Goal: Information Seeking & Learning: Find contact information

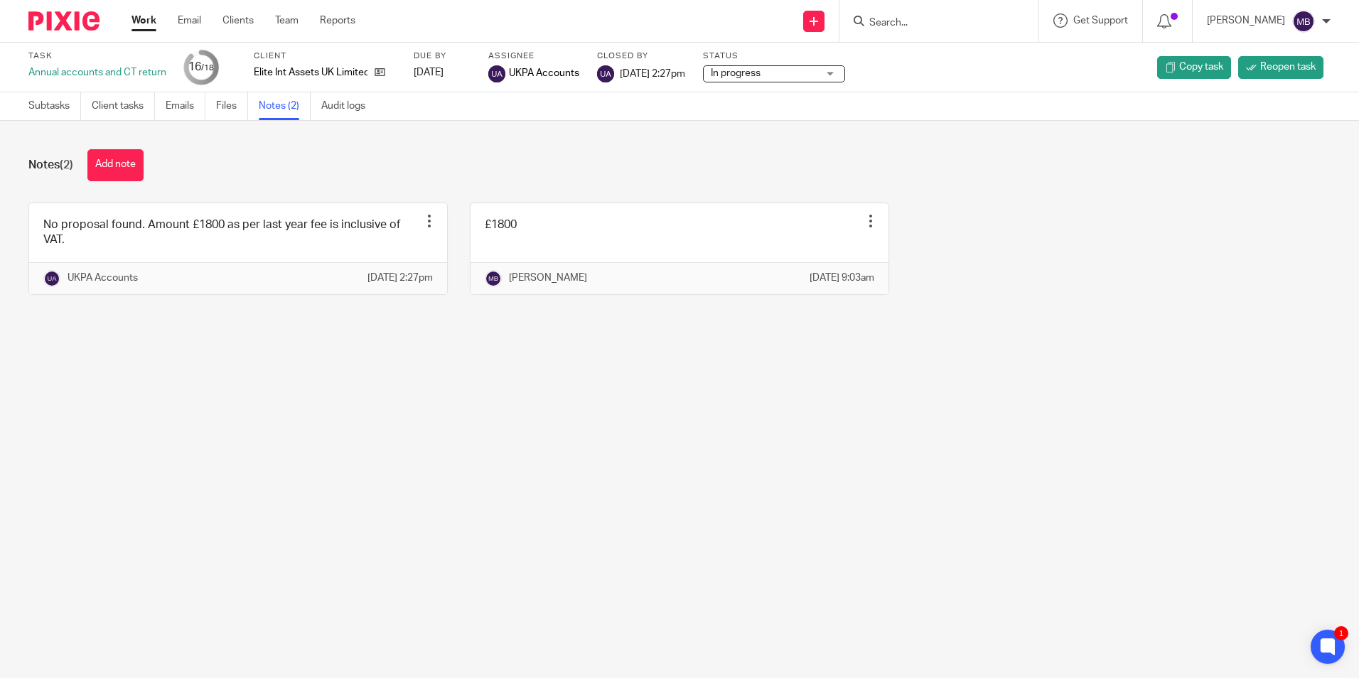
click at [909, 21] on input "Search" at bounding box center [932, 23] width 128 height 13
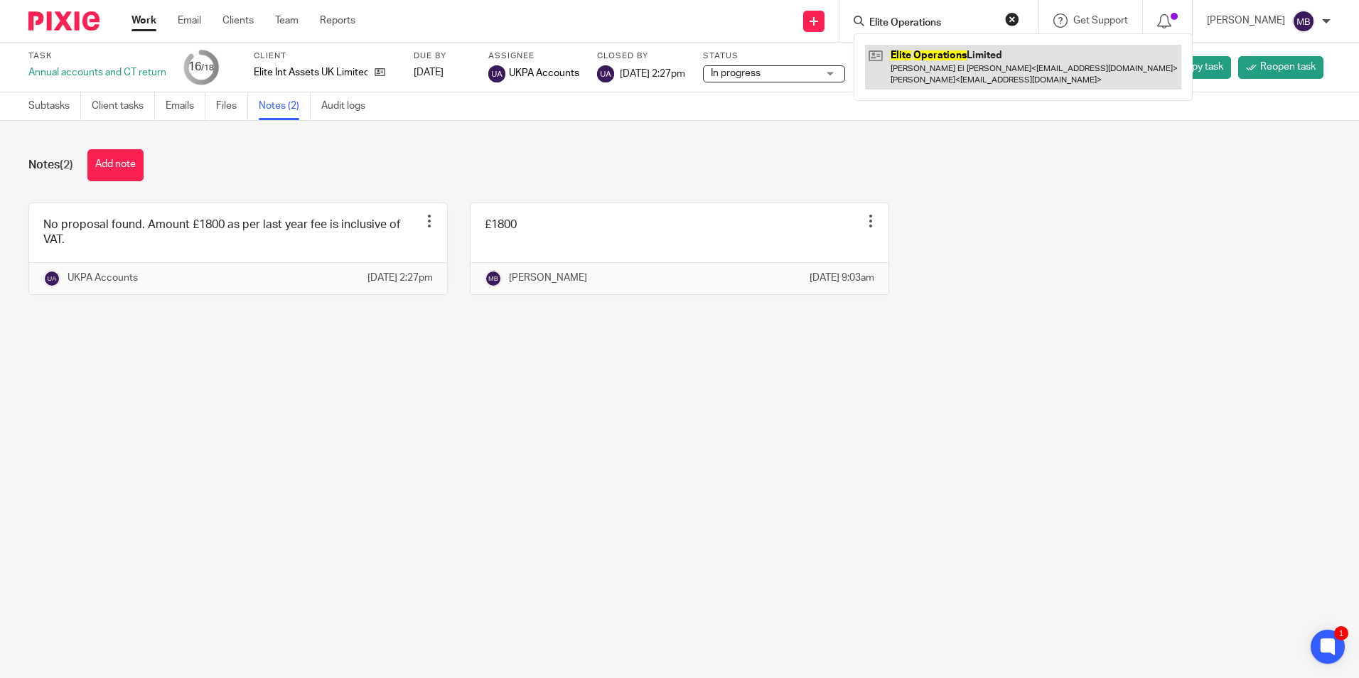
type input "Elite Operations"
click at [969, 79] on link at bounding box center [1023, 67] width 316 height 44
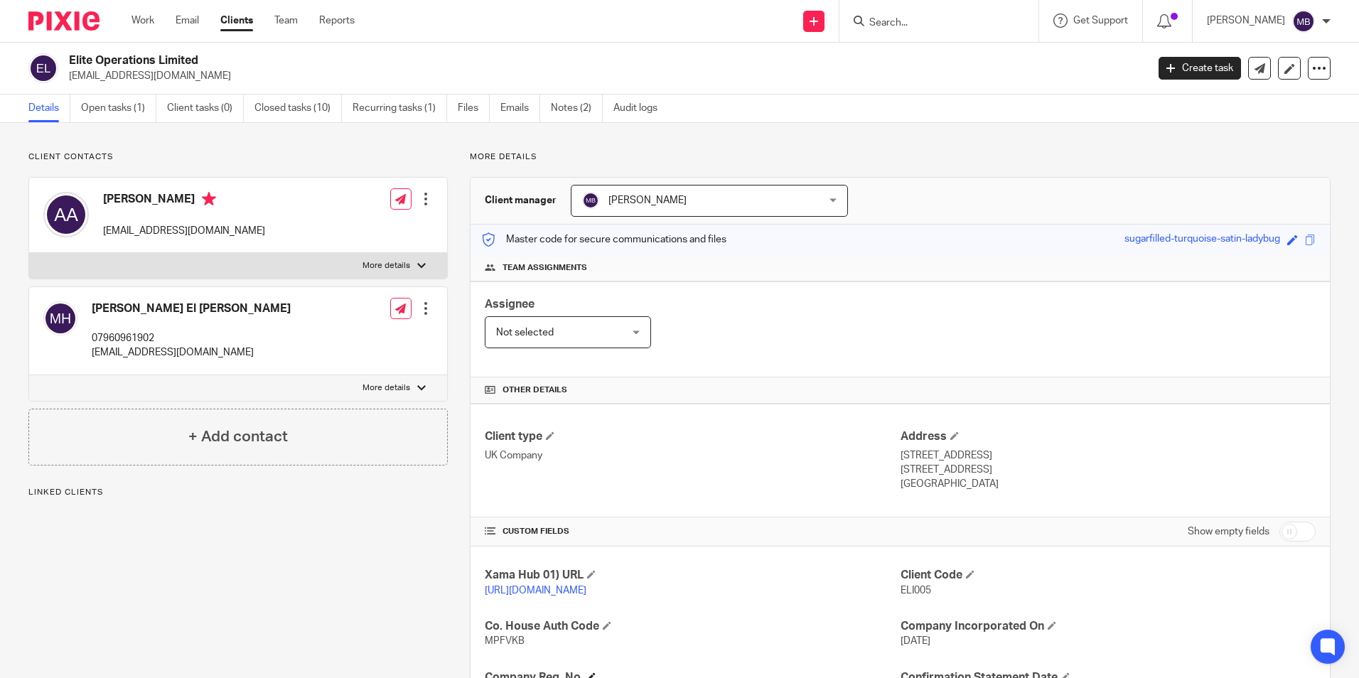
scroll to position [355, 0]
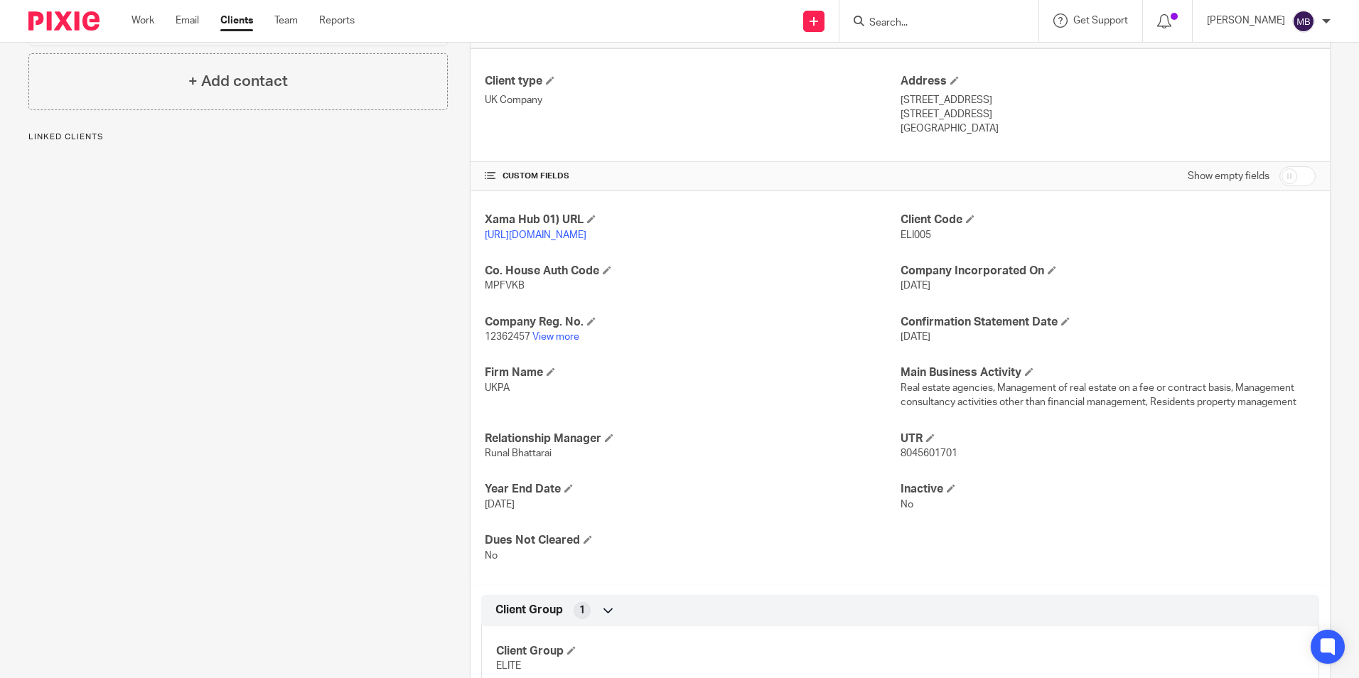
click at [559, 344] on p "12362457 View more" at bounding box center [692, 337] width 415 height 14
click at [561, 342] on link "View more" at bounding box center [555, 337] width 47 height 10
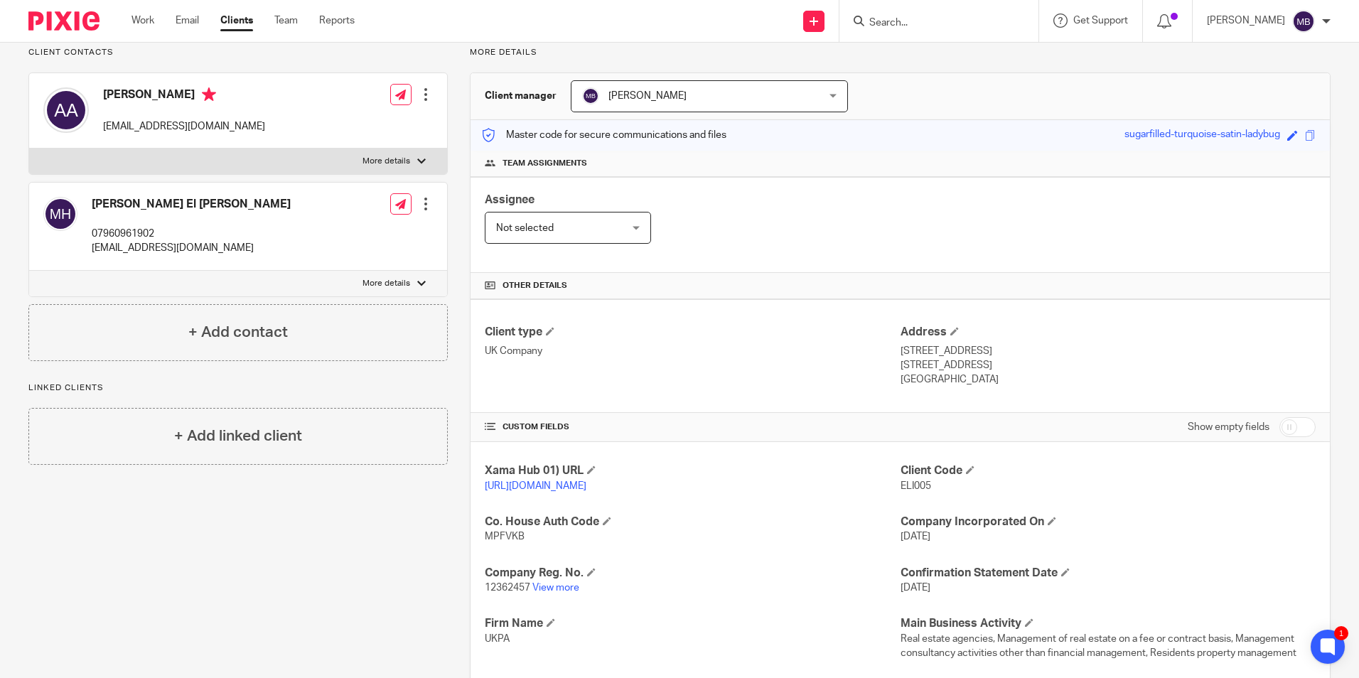
scroll to position [0, 0]
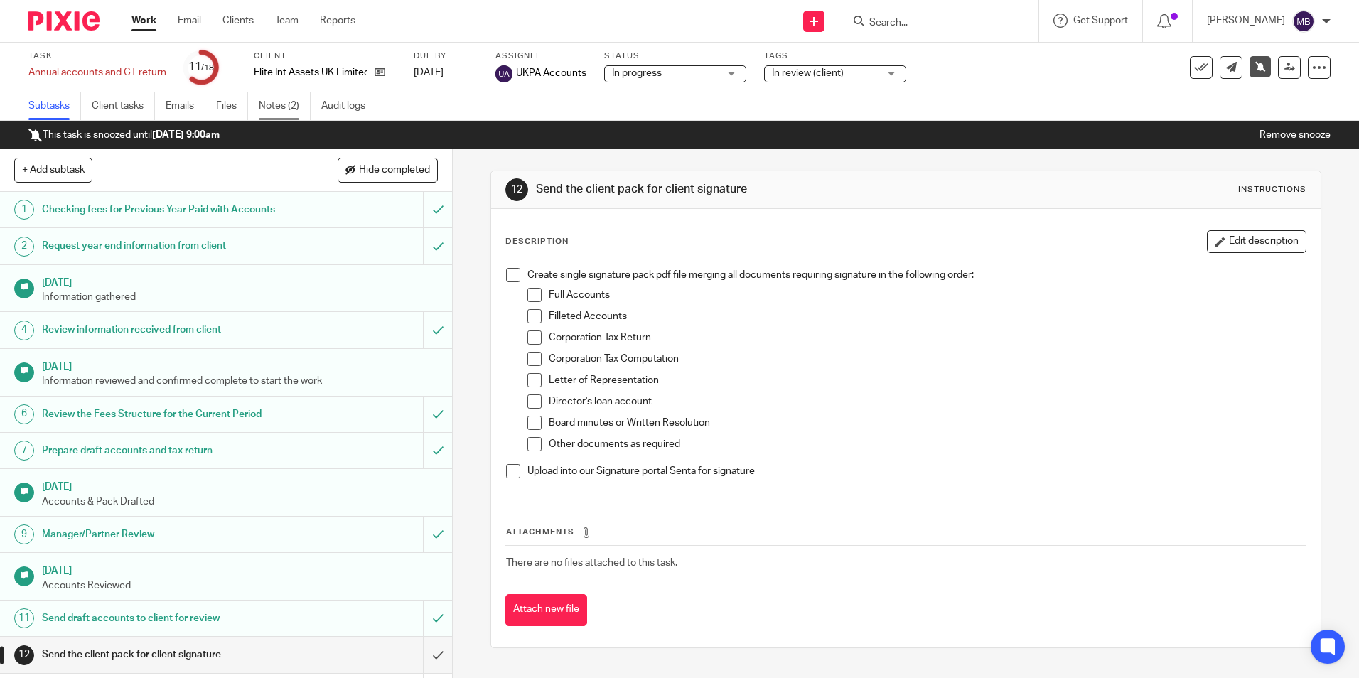
click at [288, 107] on link "Notes (2)" at bounding box center [285, 106] width 52 height 28
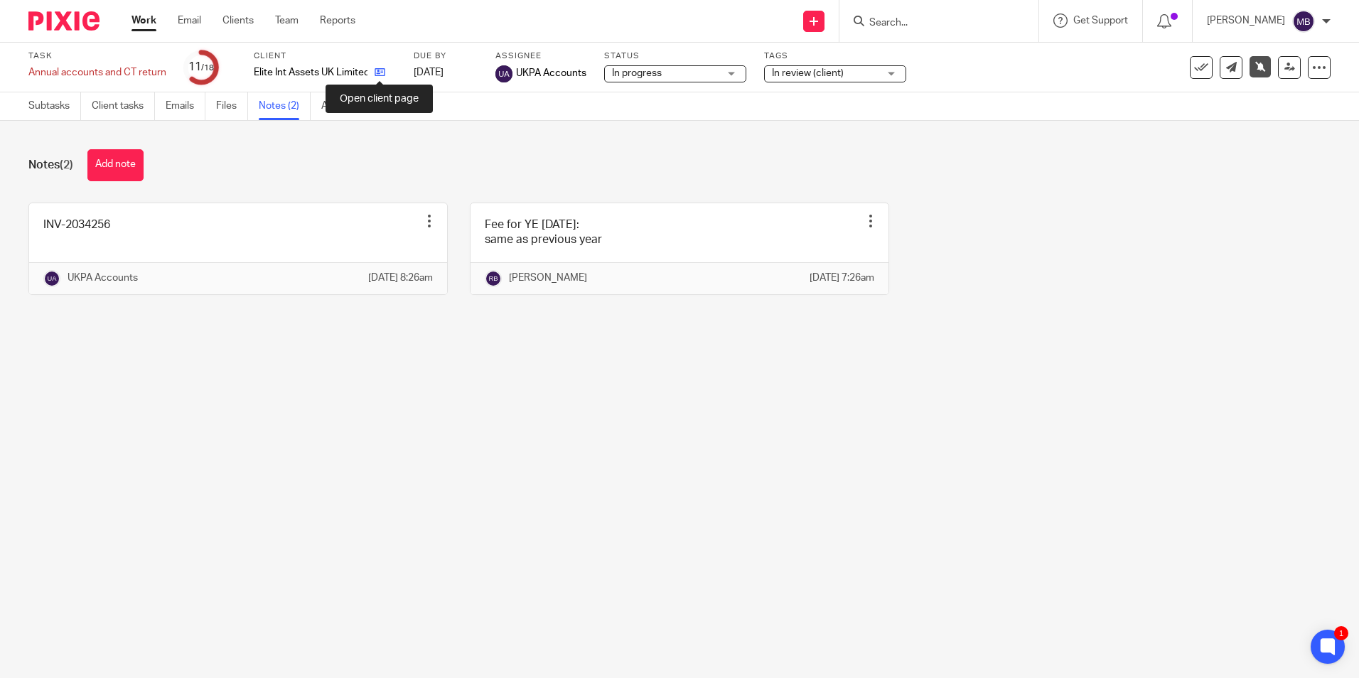
click at [384, 76] on icon at bounding box center [379, 72] width 11 height 11
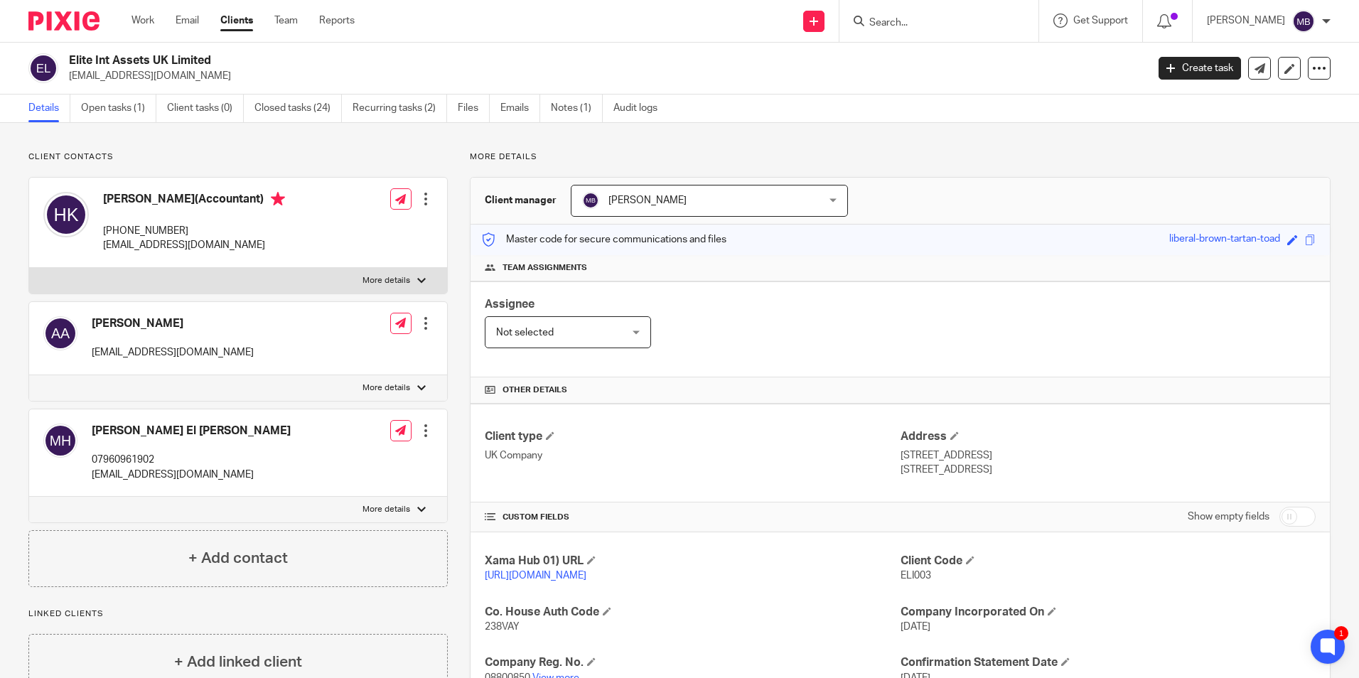
click at [945, 27] on input "Search" at bounding box center [932, 23] width 128 height 13
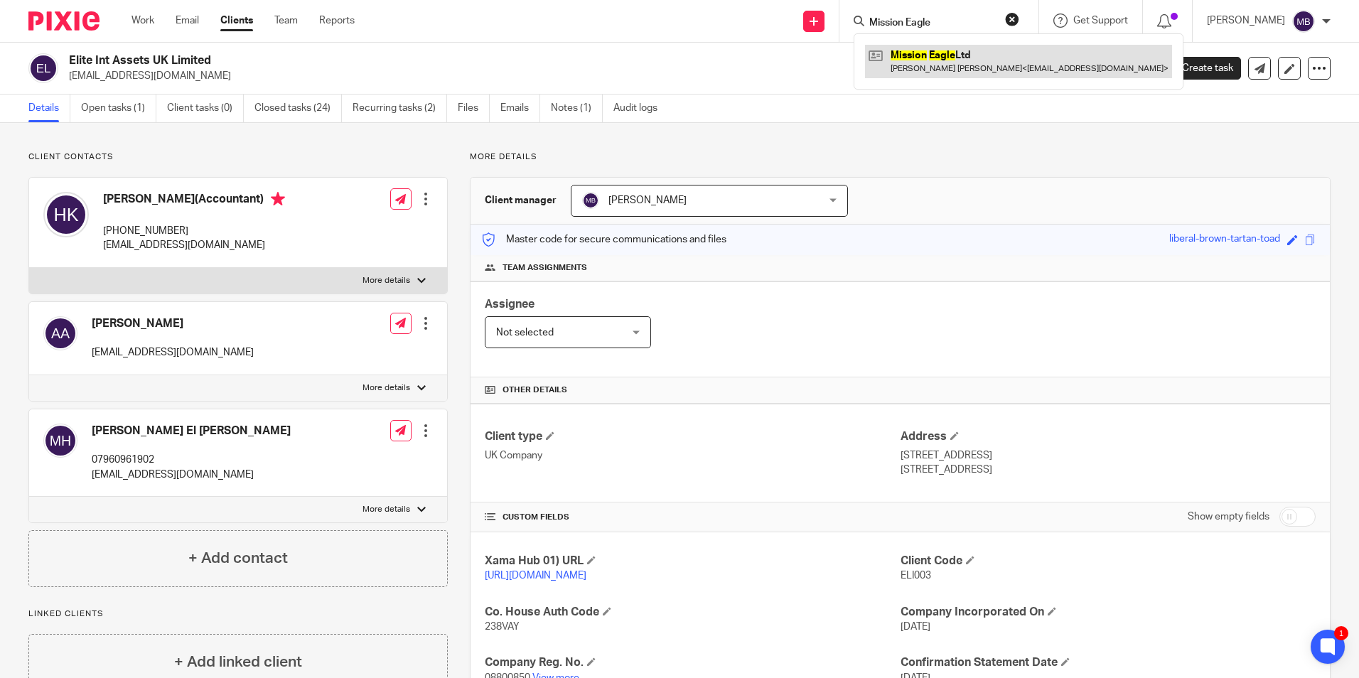
type input "Mission Eagle"
click at [901, 58] on link at bounding box center [1018, 61] width 307 height 33
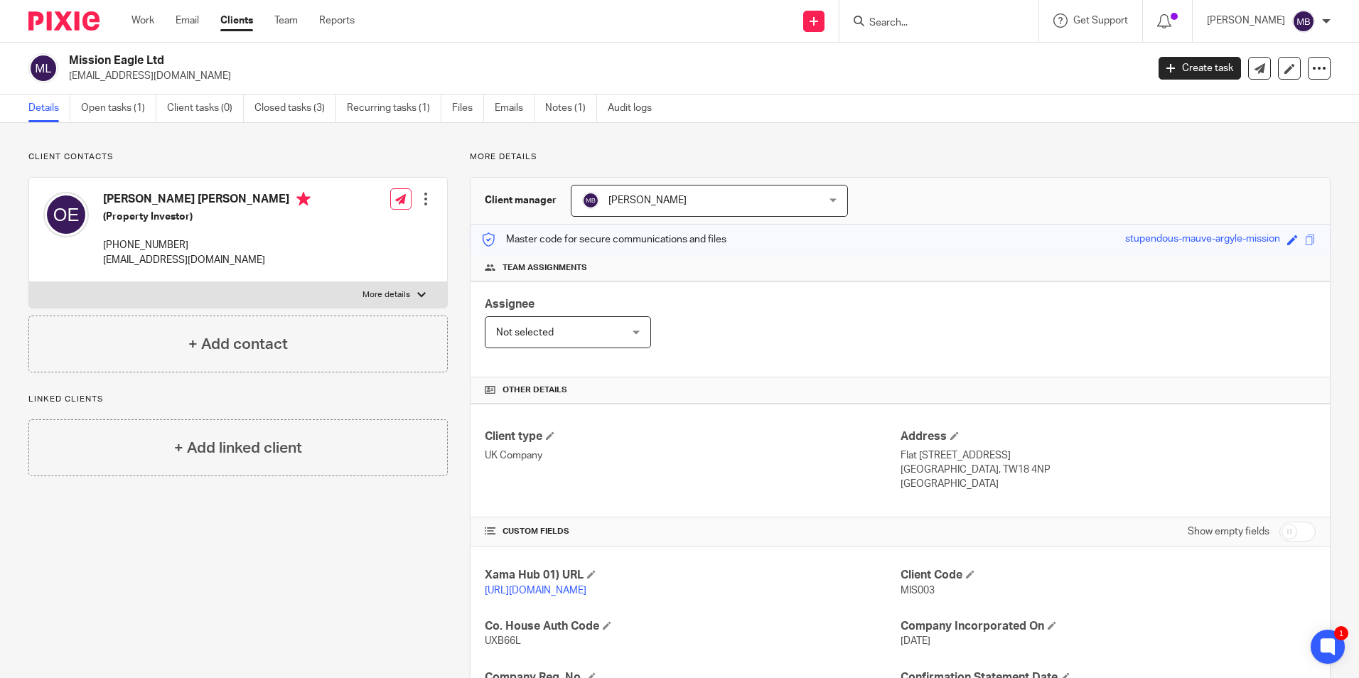
click at [920, 28] on input "Search" at bounding box center [932, 23] width 128 height 13
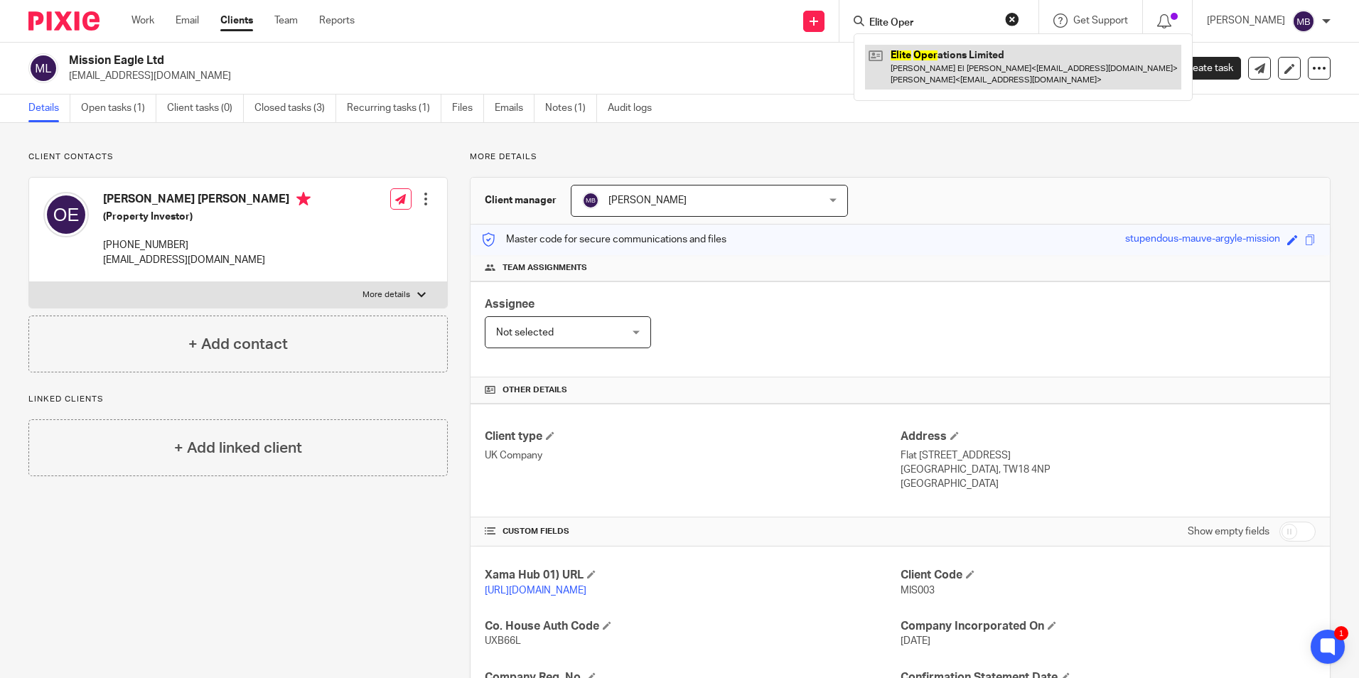
type input "Elite Oper"
click at [990, 75] on link at bounding box center [1023, 67] width 316 height 44
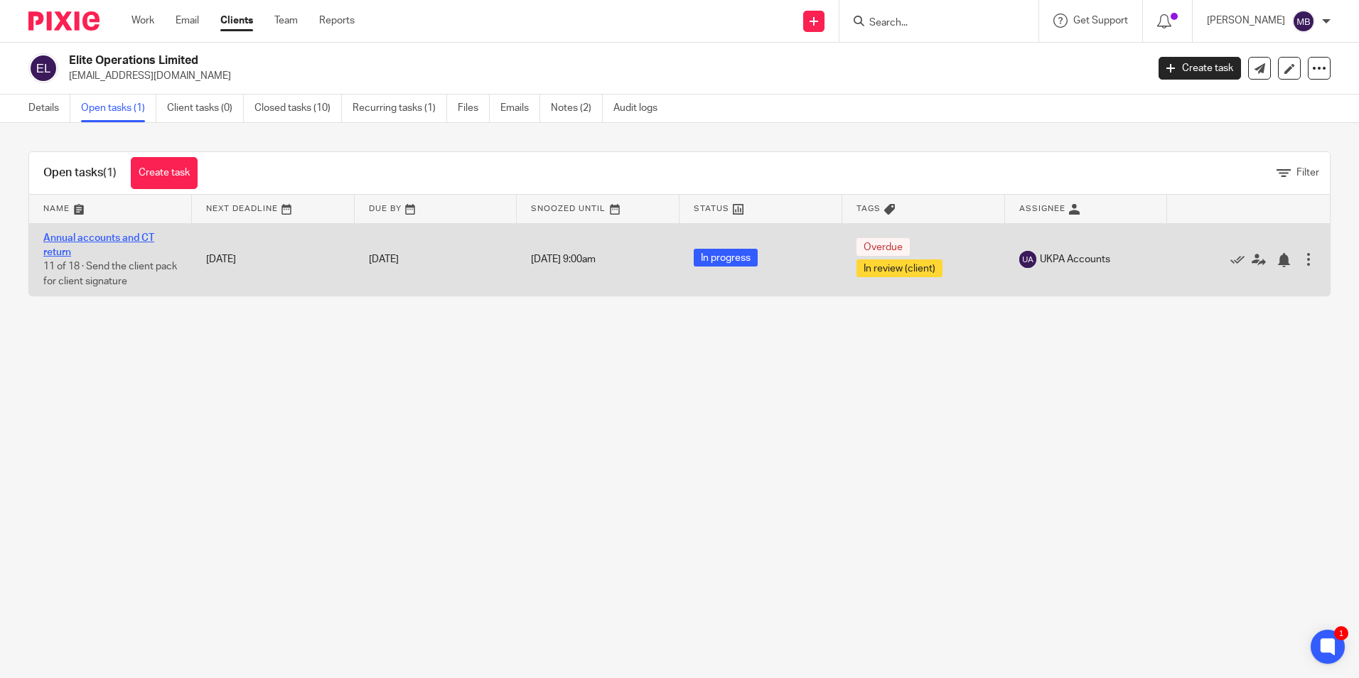
click at [143, 241] on link "Annual accounts and CT return" at bounding box center [98, 245] width 111 height 24
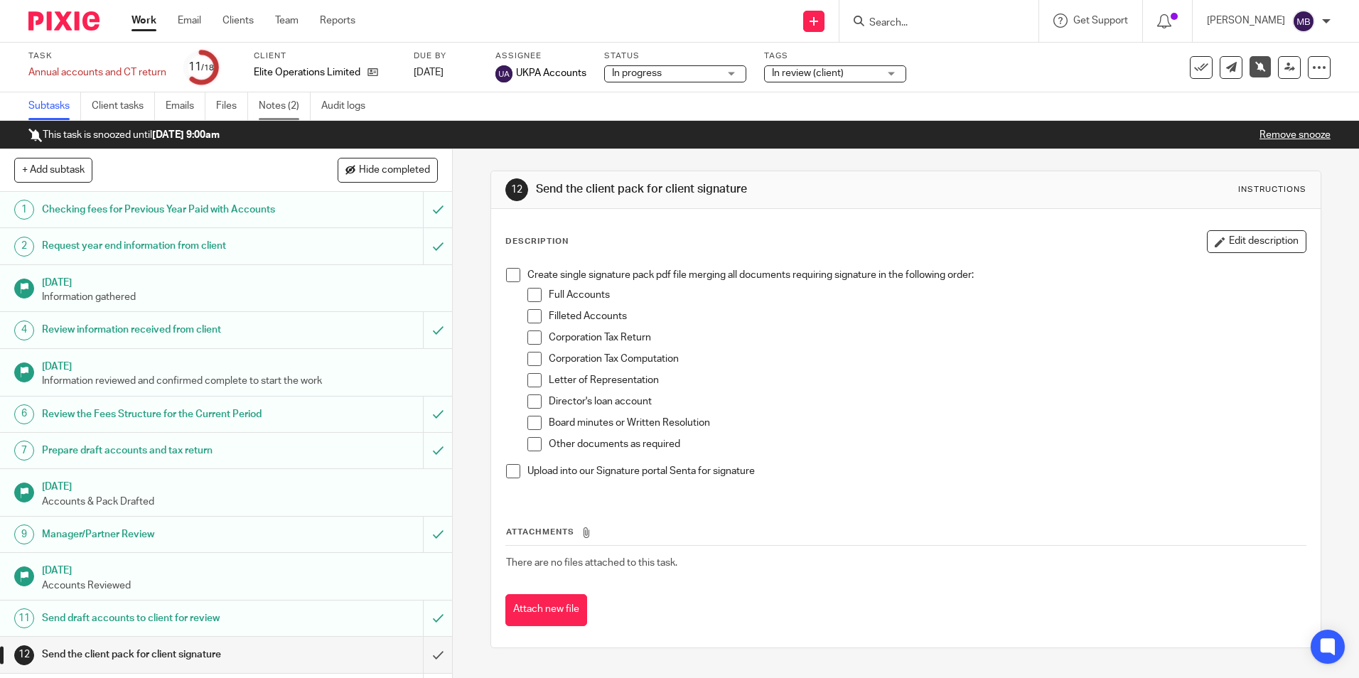
click at [287, 110] on link "Notes (2)" at bounding box center [285, 106] width 52 height 28
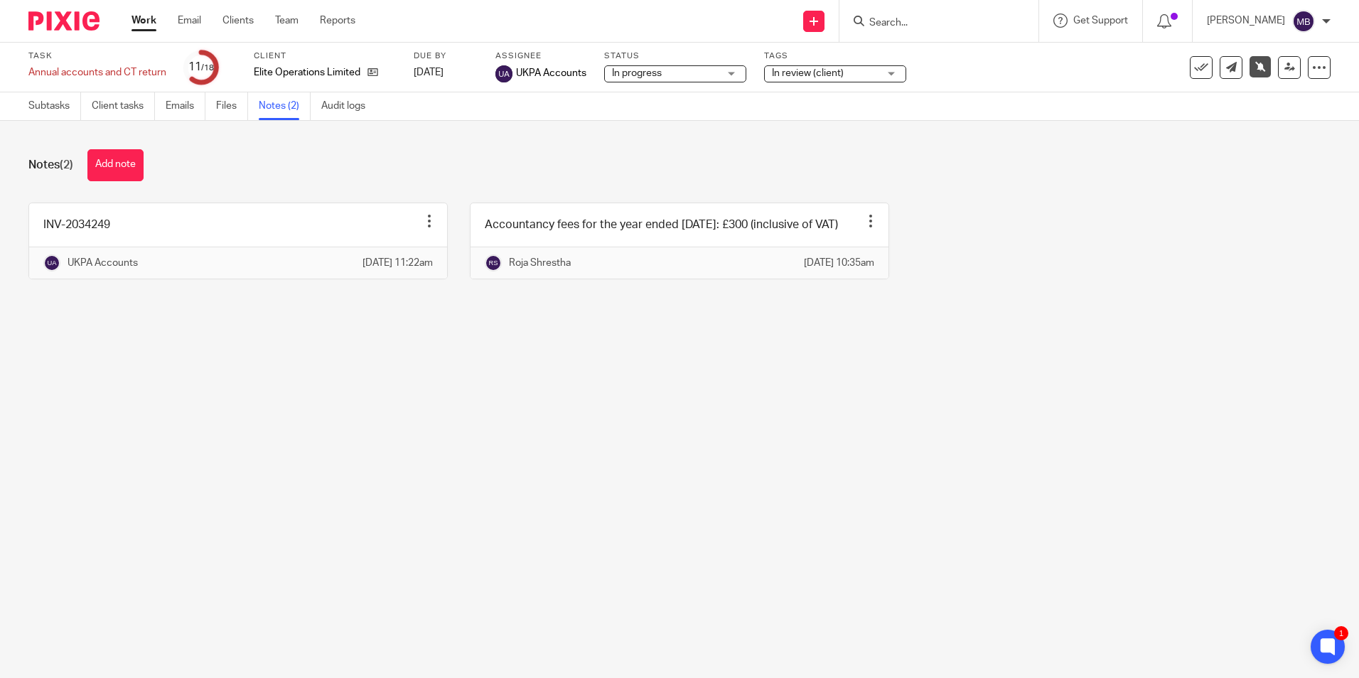
click at [968, 16] on form at bounding box center [943, 21] width 151 height 18
click at [993, 28] on input "Search" at bounding box center [932, 23] width 128 height 13
type input "Comfort"
click at [996, 57] on link at bounding box center [1018, 61] width 307 height 33
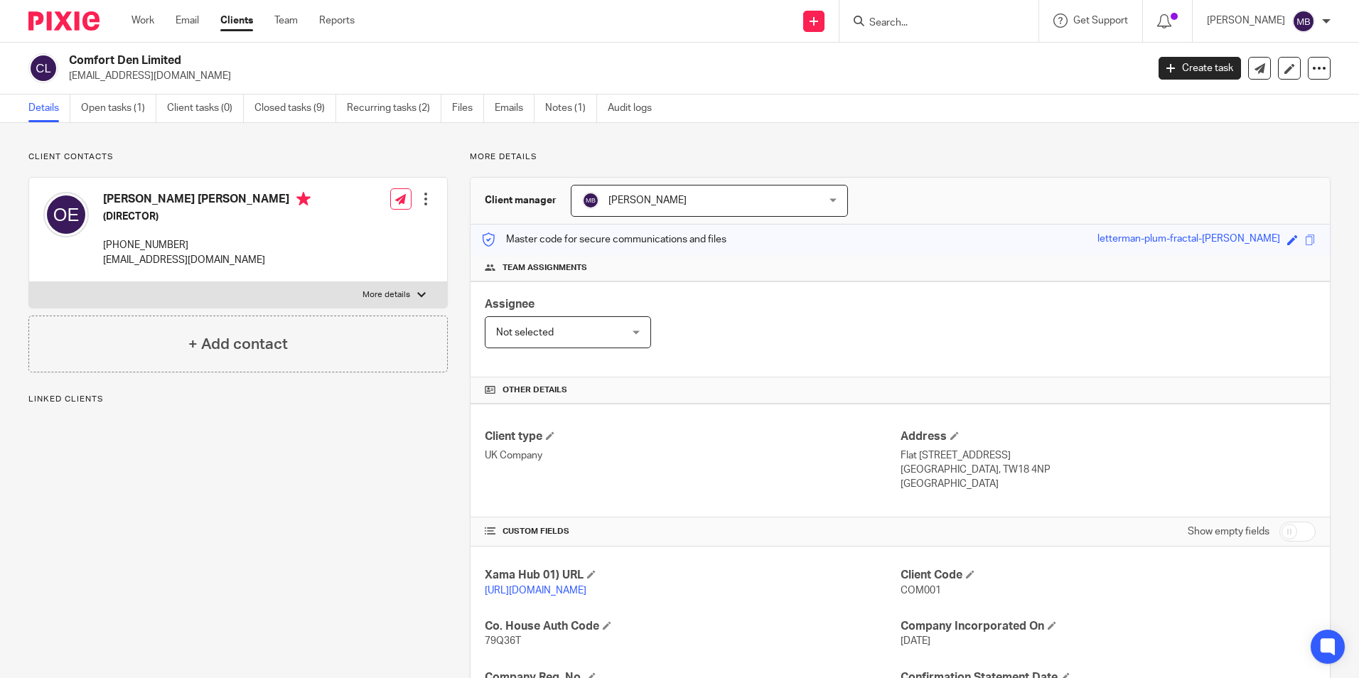
click at [147, 244] on p "+44 7527629143" at bounding box center [206, 245] width 207 height 14
drag, startPoint x: 197, startPoint y: 242, endPoint x: 123, endPoint y: 243, distance: 73.9
click at [123, 243] on p "+44 7527629143" at bounding box center [206, 245] width 207 height 14
copy p "7527629143"
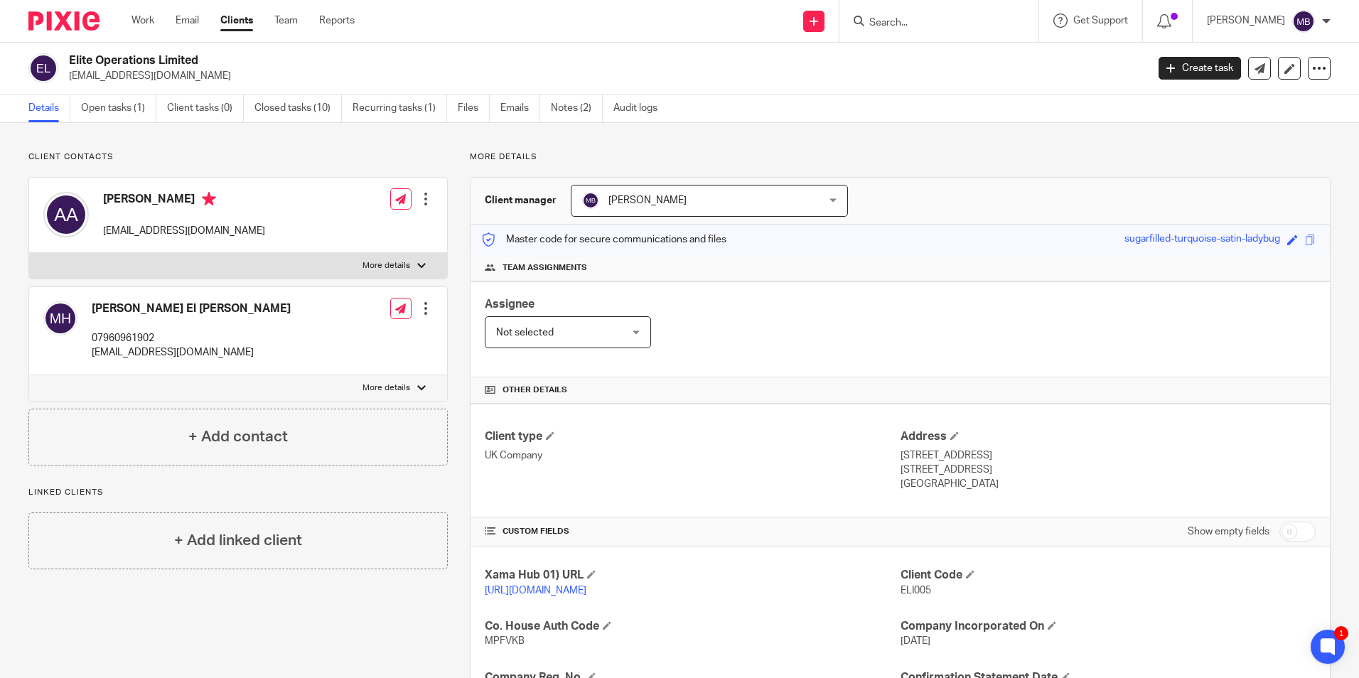
click at [69, 5] on div at bounding box center [58, 21] width 117 height 42
click at [73, 23] on img at bounding box center [63, 20] width 71 height 19
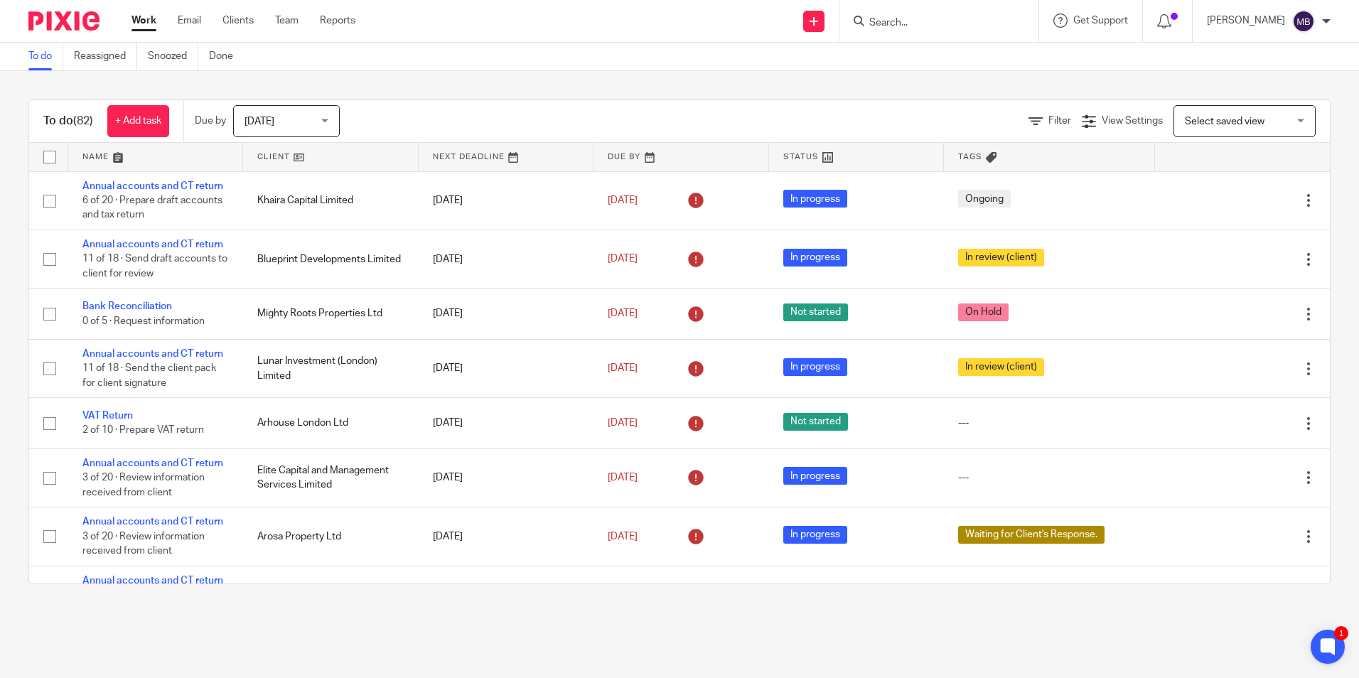
click at [933, 25] on input "Search" at bounding box center [932, 23] width 128 height 13
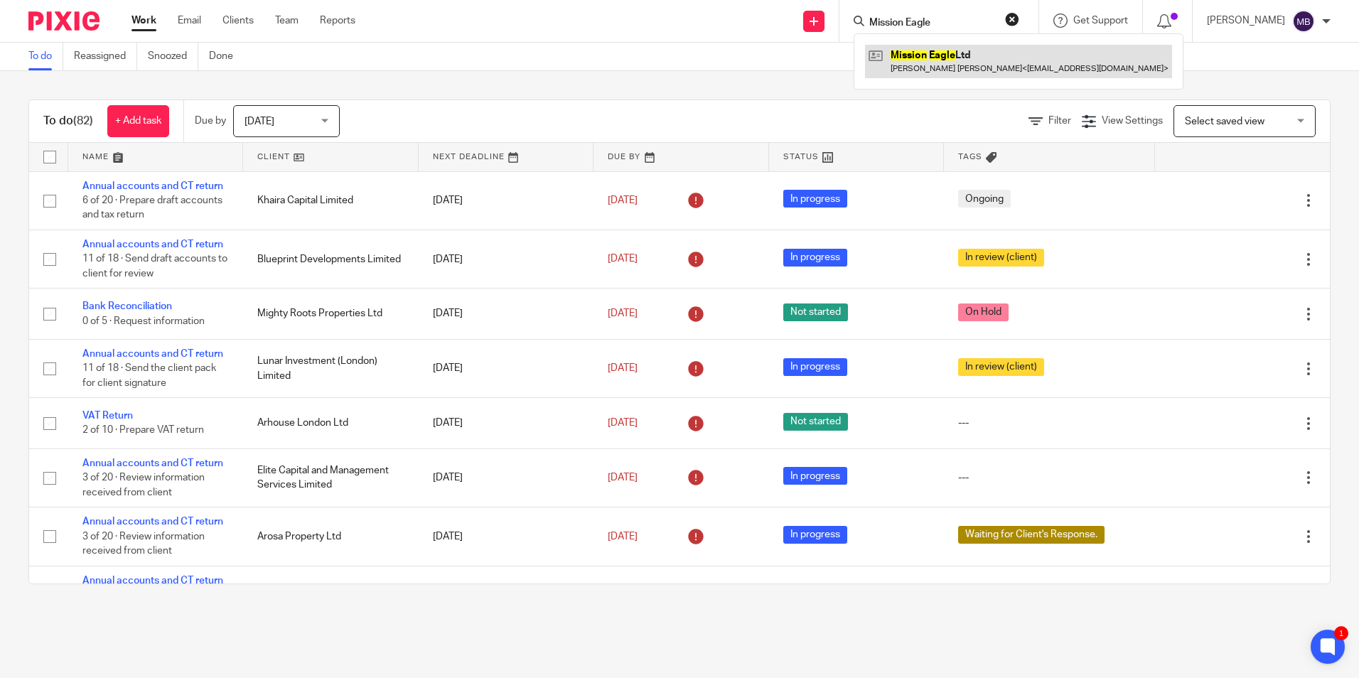
type input "Mission Eagle"
click at [945, 61] on link at bounding box center [1018, 61] width 307 height 33
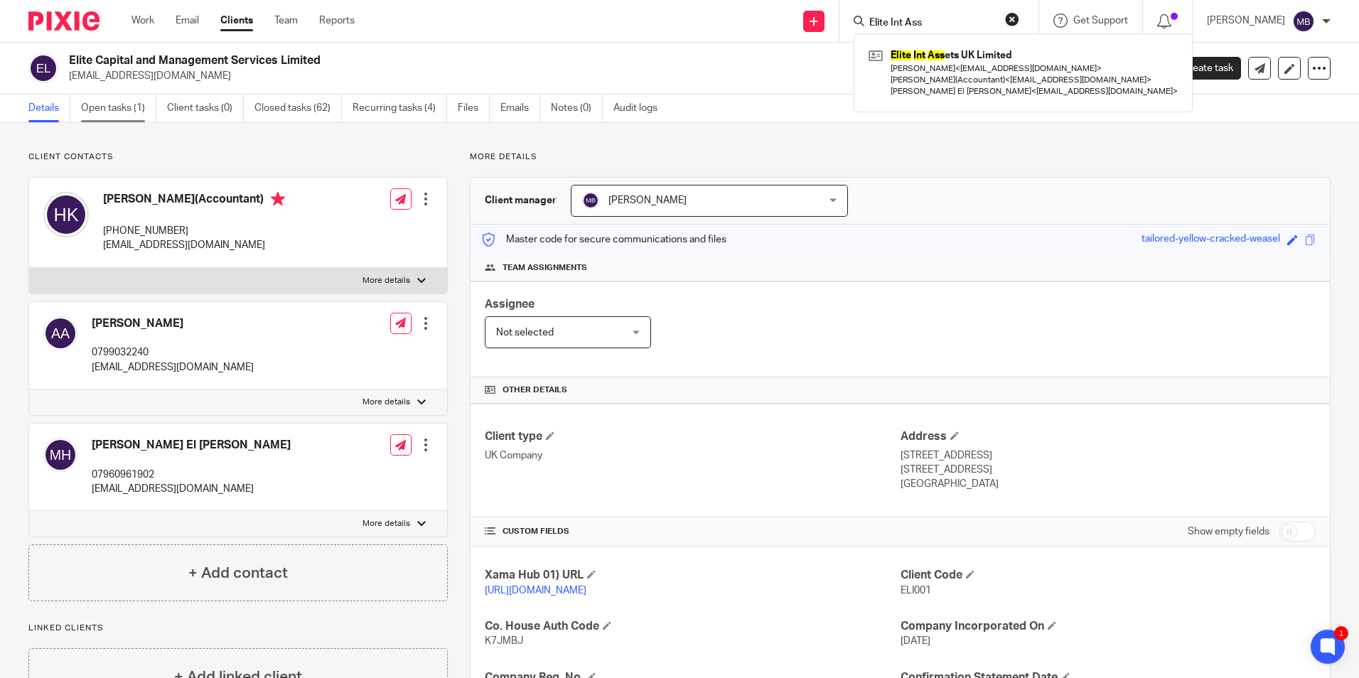
click at [131, 92] on div "Elite Capital and Management Services Limited [EMAIL_ADDRESS][DOMAIN_NAME] Crea…" at bounding box center [679, 69] width 1359 height 52
click at [129, 103] on link "Open tasks (1)" at bounding box center [118, 109] width 75 height 28
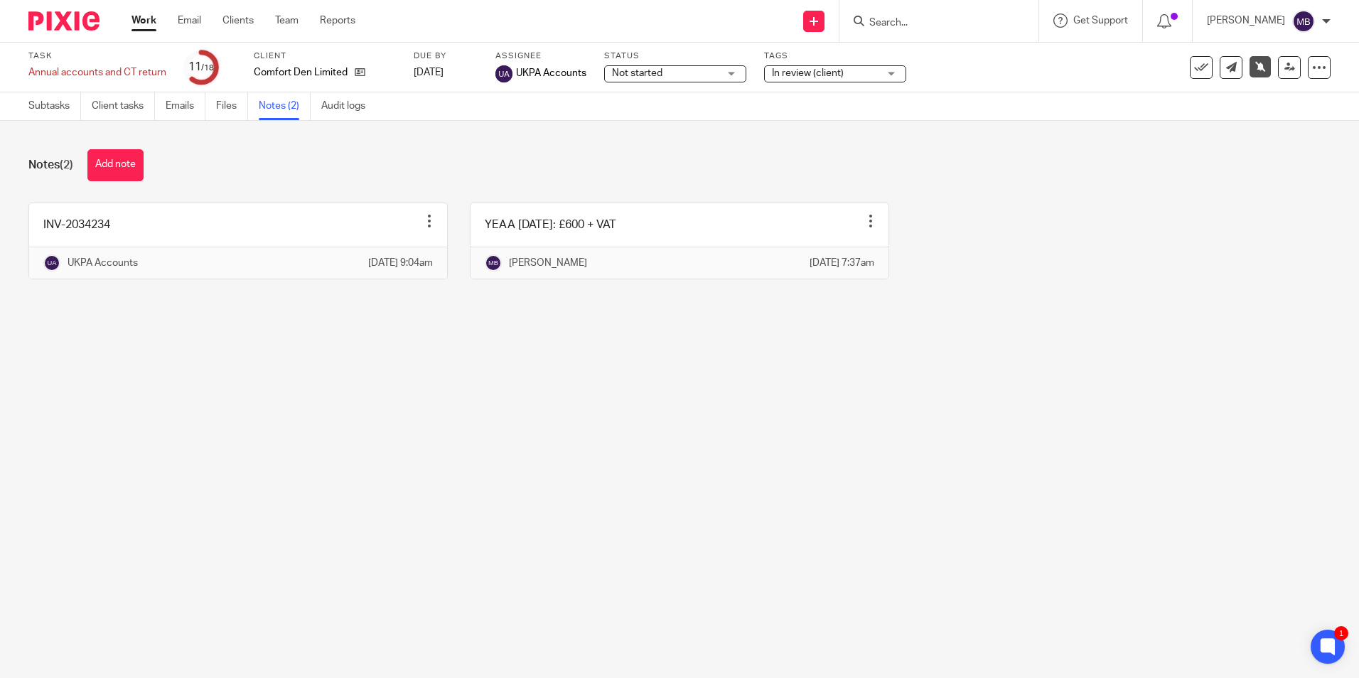
click at [75, 23] on img at bounding box center [63, 20] width 71 height 19
